Goal: Task Accomplishment & Management: Use online tool/utility

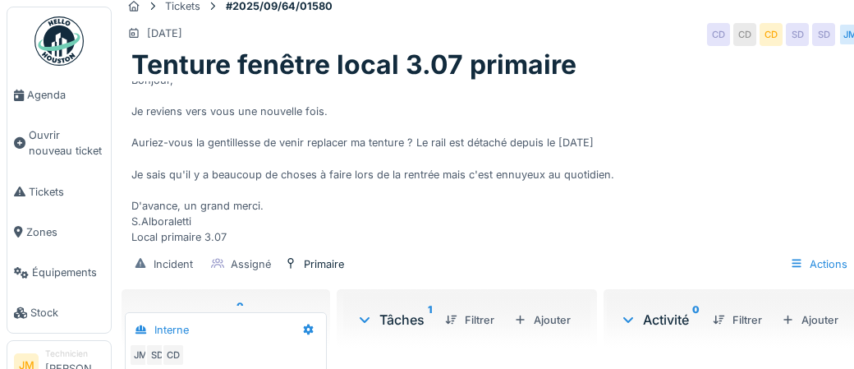
scroll to position [62, 0]
click at [55, 99] on span "Agenda" at bounding box center [65, 95] width 77 height 16
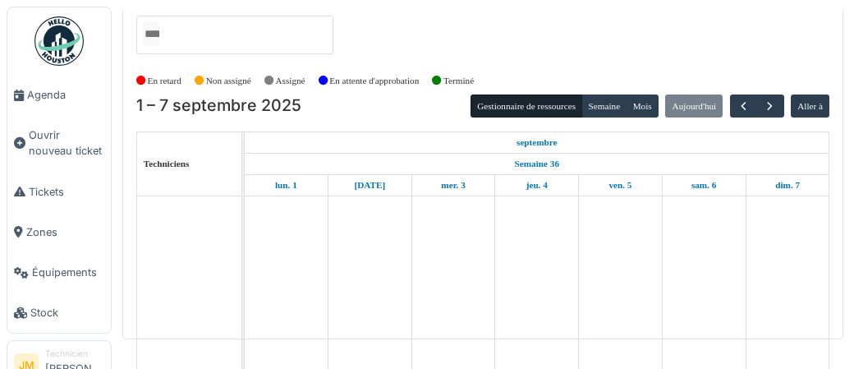
scroll to position [30, 0]
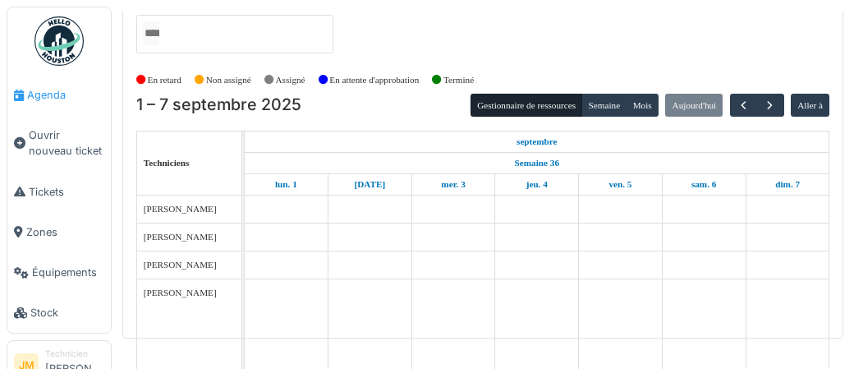
click at [42, 96] on span "Agenda" at bounding box center [65, 95] width 77 height 16
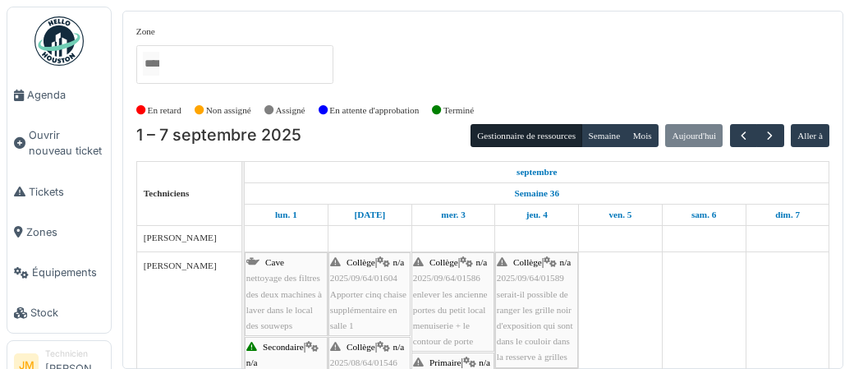
click at [450, 300] on div "Collège | n/a 2025/09/64/01586 enlever les ancienne portes du petit local menui…" at bounding box center [453, 301] width 80 height 94
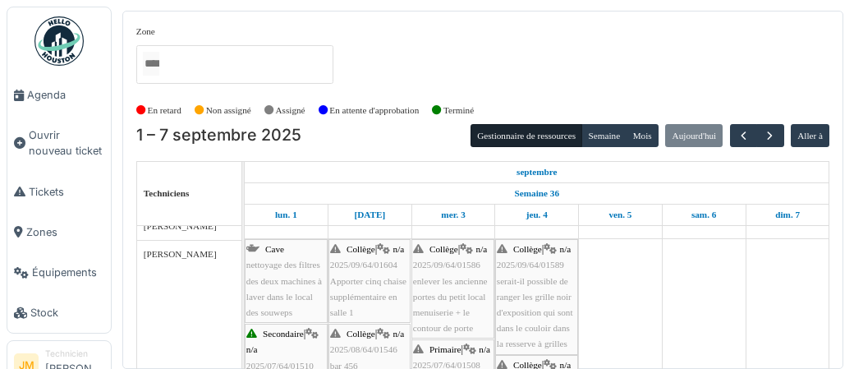
scroll to position [304, 0]
click at [451, 293] on span "enlever les ancienne portes du petit local menuiserie + le contour de porte" at bounding box center [450, 304] width 75 height 57
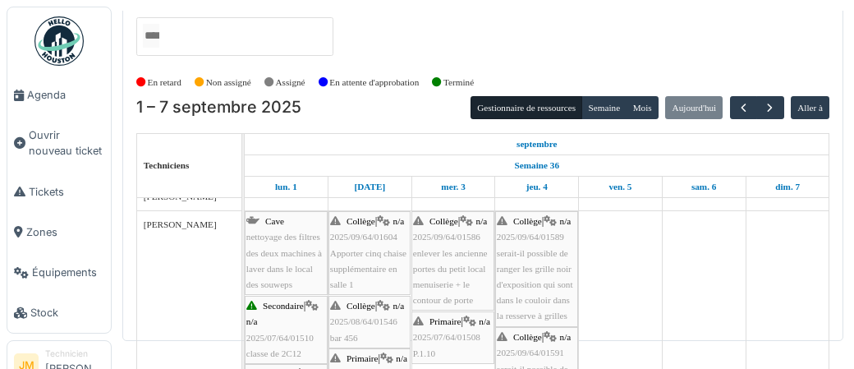
scroll to position [30, 0]
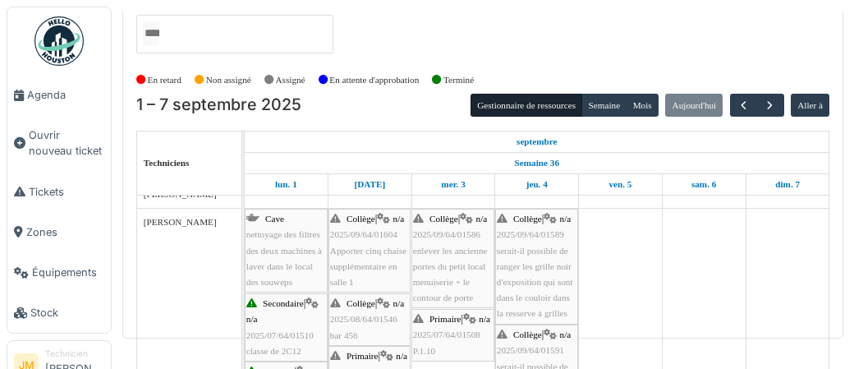
click at [57, 46] on img at bounding box center [58, 40] width 49 height 49
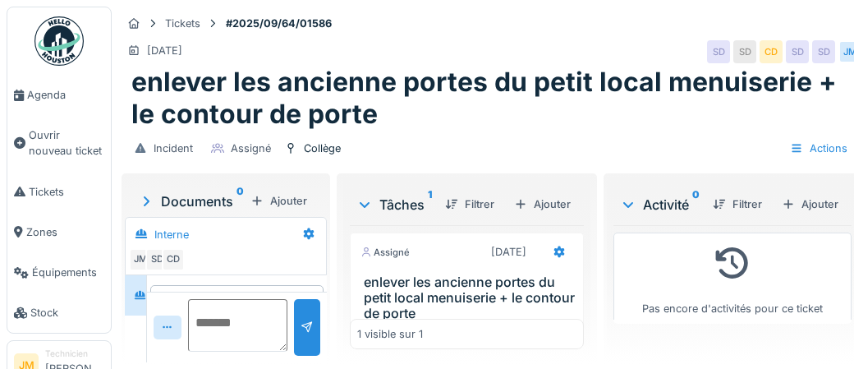
scroll to position [47, 0]
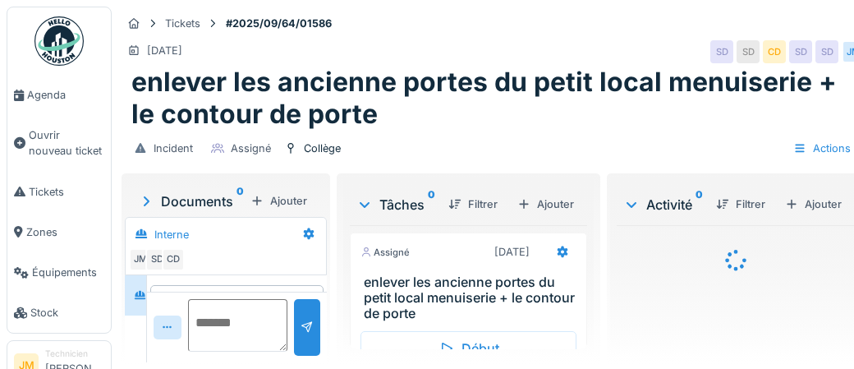
scroll to position [47, 0]
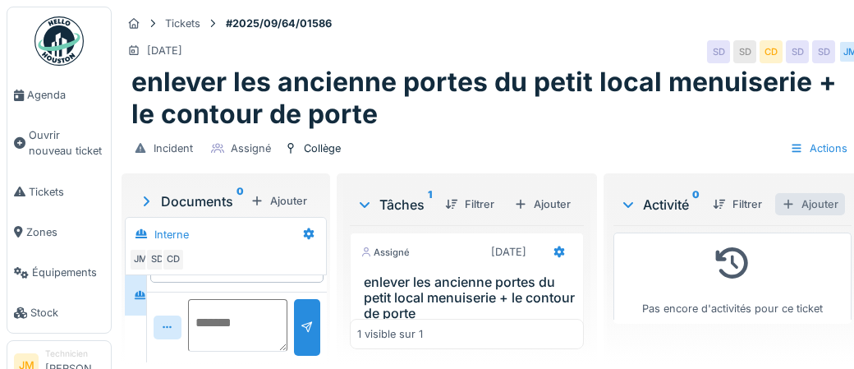
click at [827, 204] on div "Ajouter" at bounding box center [810, 204] width 70 height 22
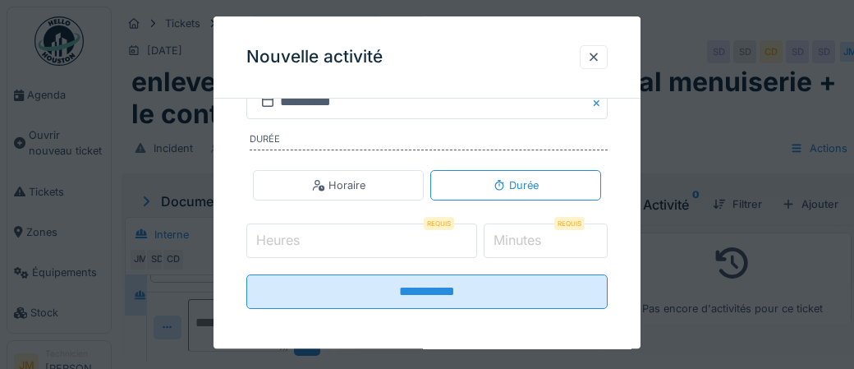
scroll to position [345, 0]
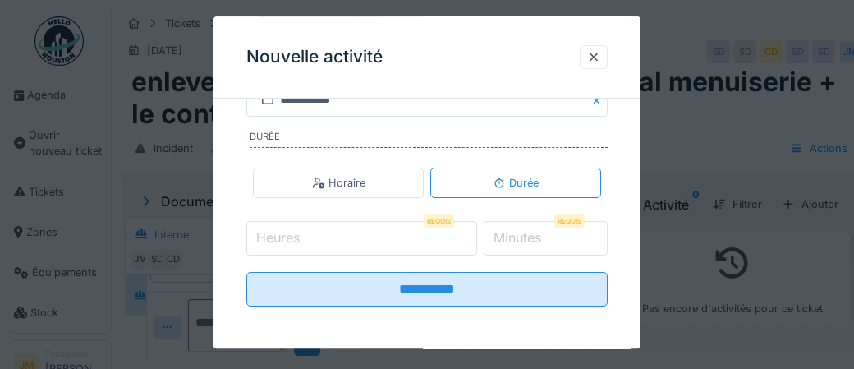
click at [347, 240] on input "Heures" at bounding box center [361, 238] width 231 height 34
click at [321, 236] on input "Heures" at bounding box center [361, 238] width 231 height 34
type input "*"
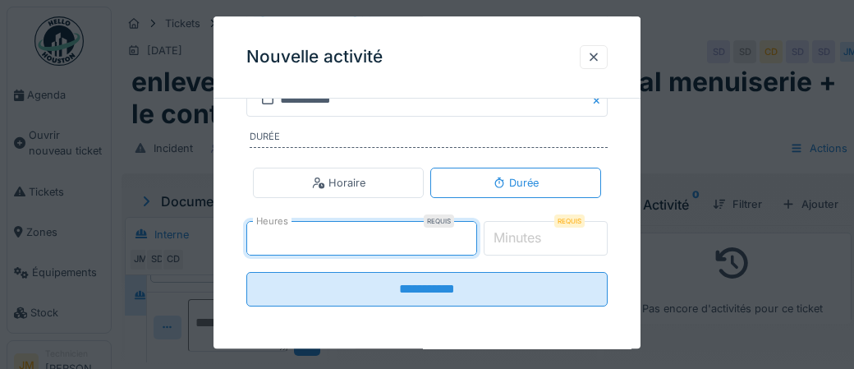
type input "*"
click at [529, 228] on label "Minutes" at bounding box center [517, 238] width 54 height 20
click at [529, 228] on input "*" at bounding box center [545, 238] width 125 height 34
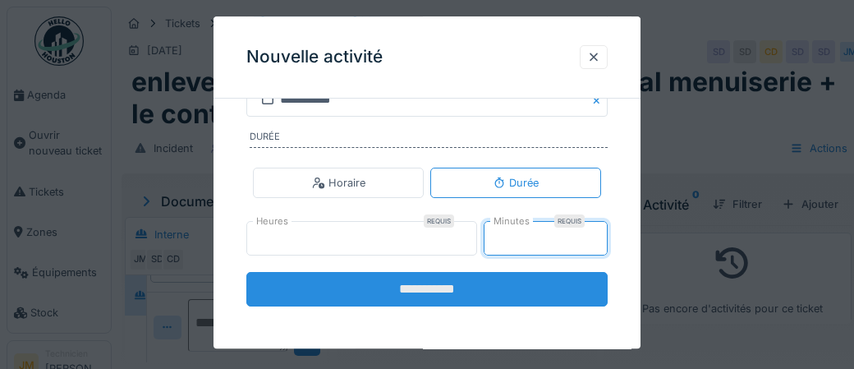
type input "**"
click at [449, 287] on input "**********" at bounding box center [426, 289] width 361 height 34
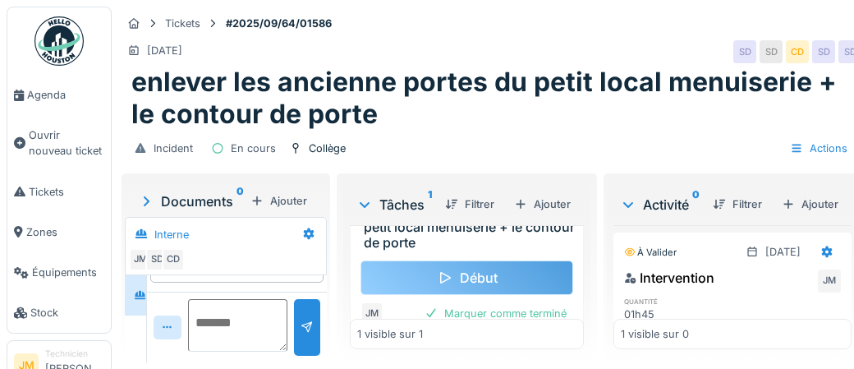
scroll to position [91, 0]
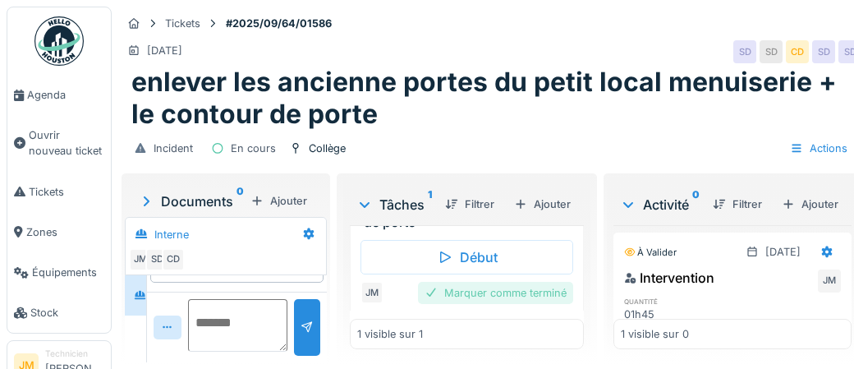
click at [538, 292] on div "Marquer comme terminé" at bounding box center [495, 293] width 155 height 22
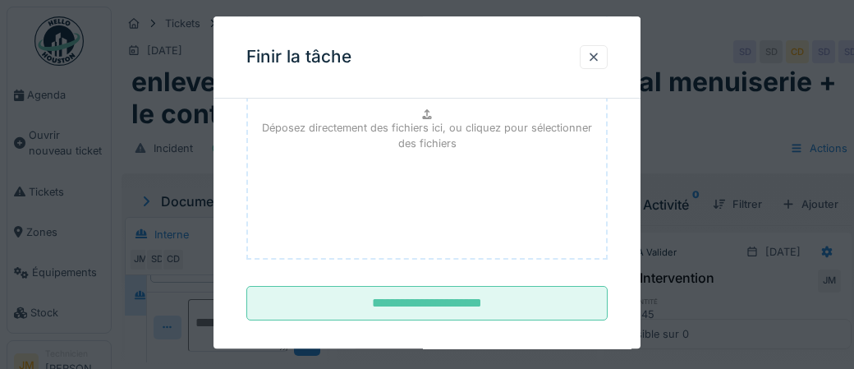
scroll to position [268, 0]
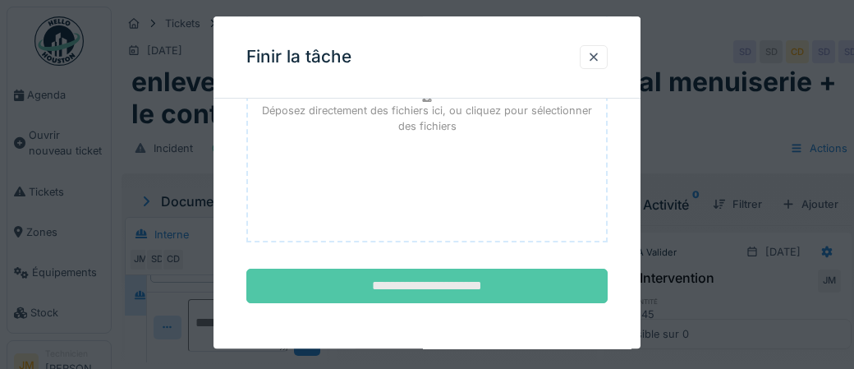
click at [463, 290] on input "**********" at bounding box center [426, 286] width 361 height 34
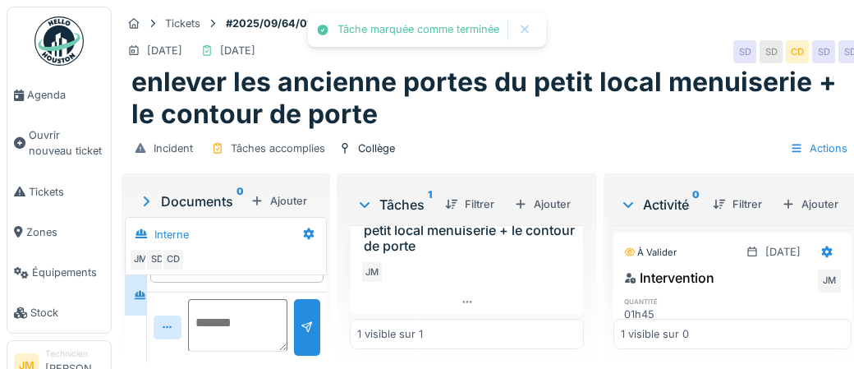
scroll to position [66, 0]
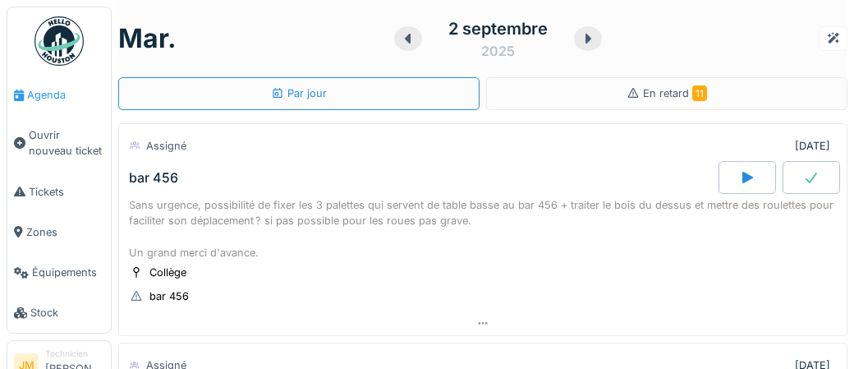
click at [43, 98] on span "Agenda" at bounding box center [65, 95] width 77 height 16
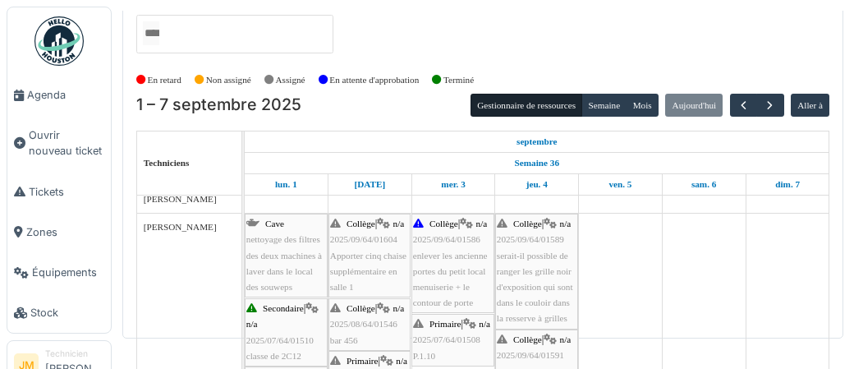
scroll to position [304, 0]
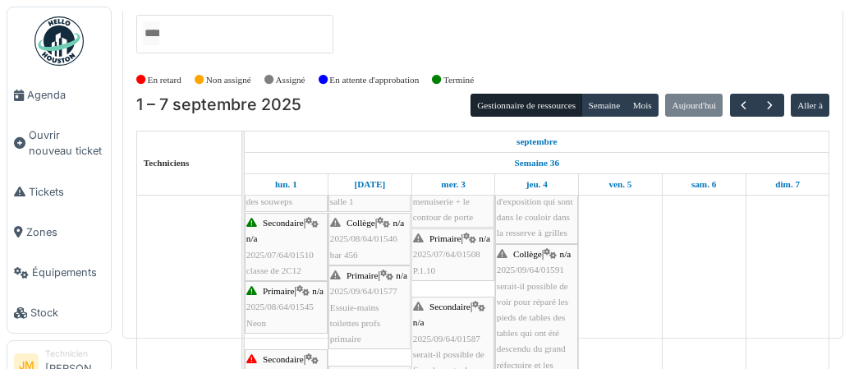
click at [277, 261] on div "Secondaire | n/a 2025/07/64/01510 classe de 2C12" at bounding box center [286, 246] width 80 height 63
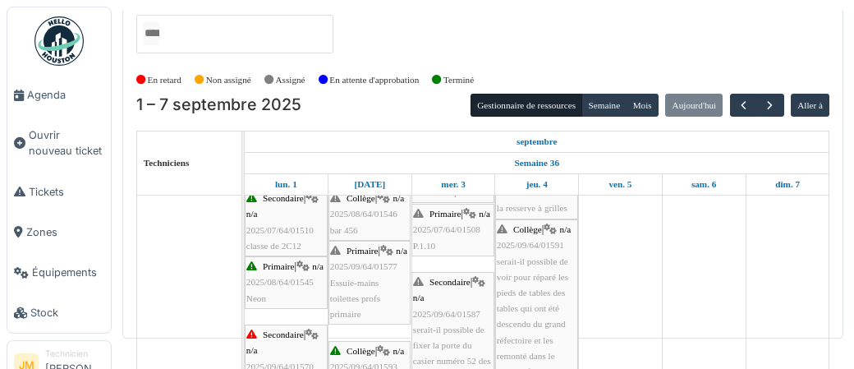
click at [276, 286] on span "2025/08/64/01545" at bounding box center [279, 282] width 67 height 10
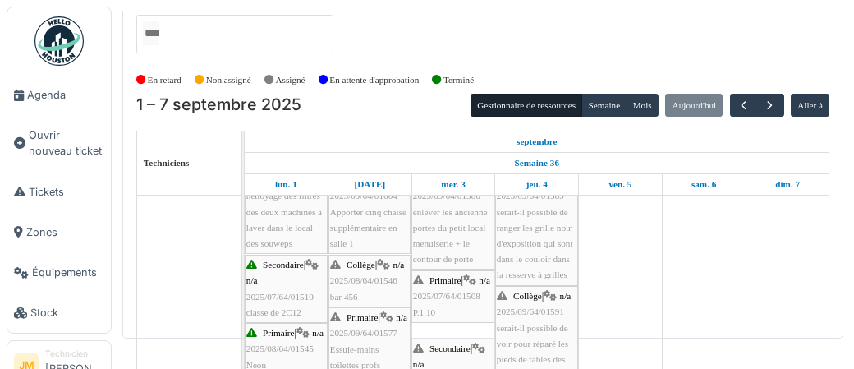
scroll to position [342, 0]
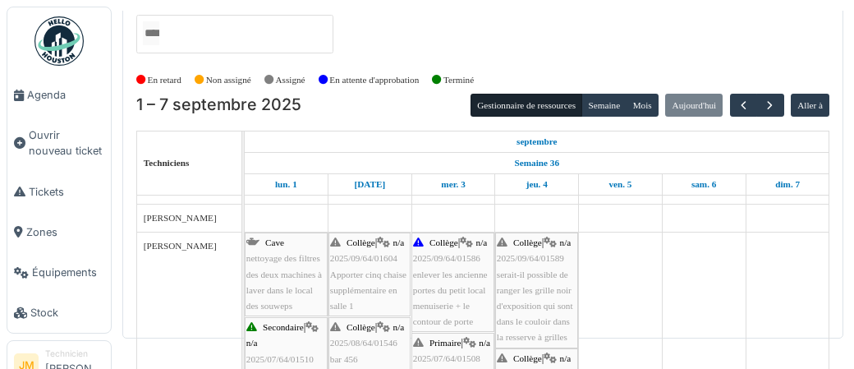
click at [364, 278] on div "Collège | n/a 2025/09/64/01604 Apporter cinq chaise supplémentaire en salle 1" at bounding box center [369, 274] width 79 height 79
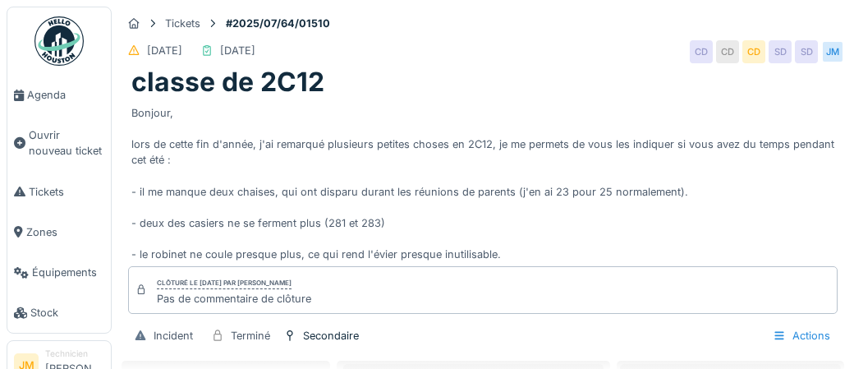
scroll to position [62, 0]
click at [807, 337] on div "Actions" at bounding box center [801, 335] width 72 height 24
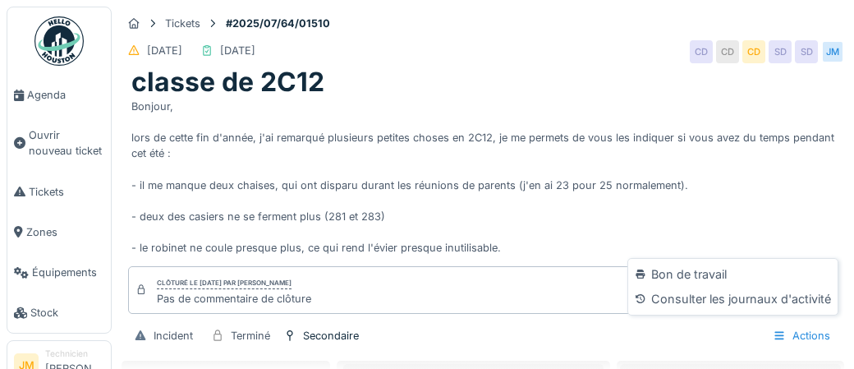
scroll to position [0, 0]
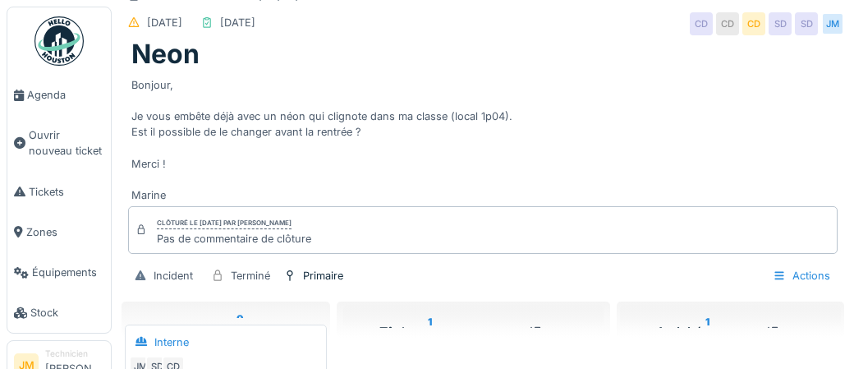
scroll to position [34, 0]
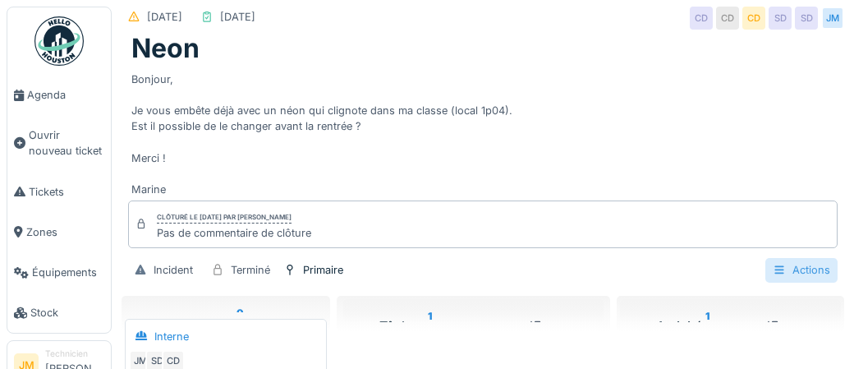
click at [817, 270] on div "Actions" at bounding box center [801, 270] width 72 height 24
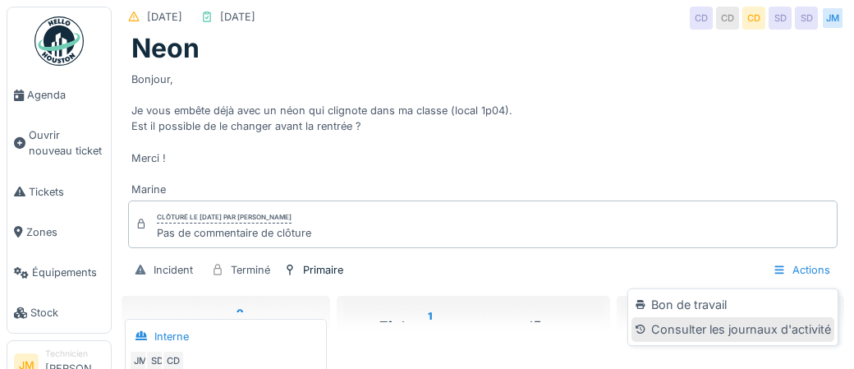
click at [764, 335] on div "Consulter les journaux d'activité" at bounding box center [732, 329] width 202 height 25
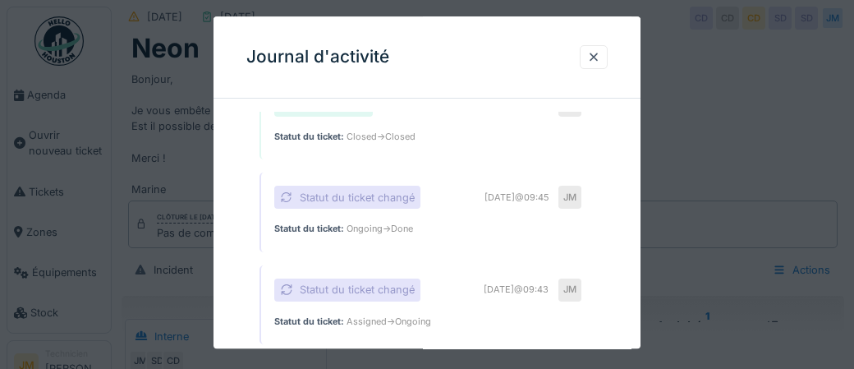
scroll to position [44, 0]
click at [592, 60] on div at bounding box center [593, 57] width 13 height 16
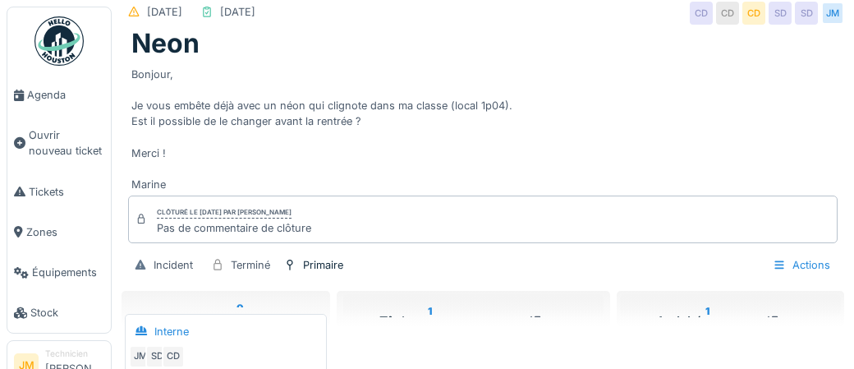
scroll to position [39, 0]
